Goal: Navigation & Orientation: Go to known website

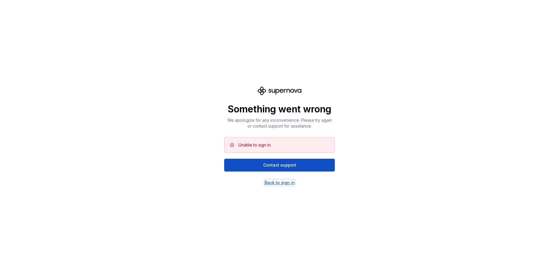
click at [272, 185] on div "Back to sign in" at bounding box center [280, 183] width 30 height 6
